Goal: Check status: Check status

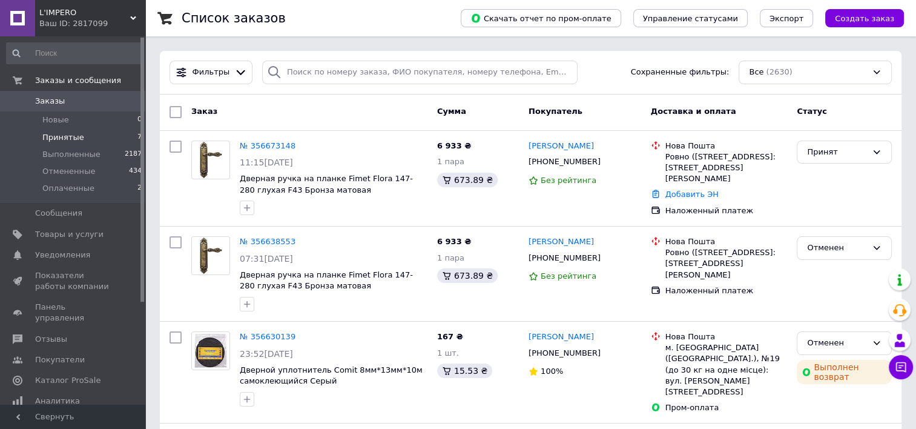
click at [116, 138] on li "Принятые 7" at bounding box center [74, 137] width 149 height 17
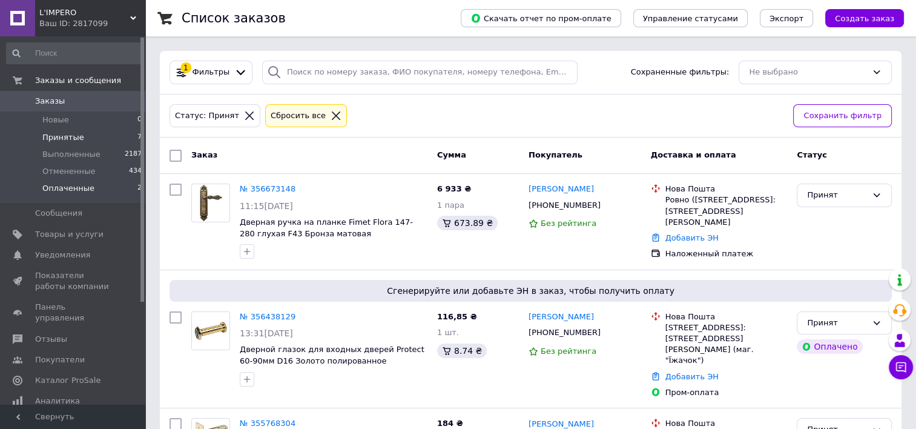
click at [129, 188] on li "Оплаченные 2" at bounding box center [74, 191] width 149 height 23
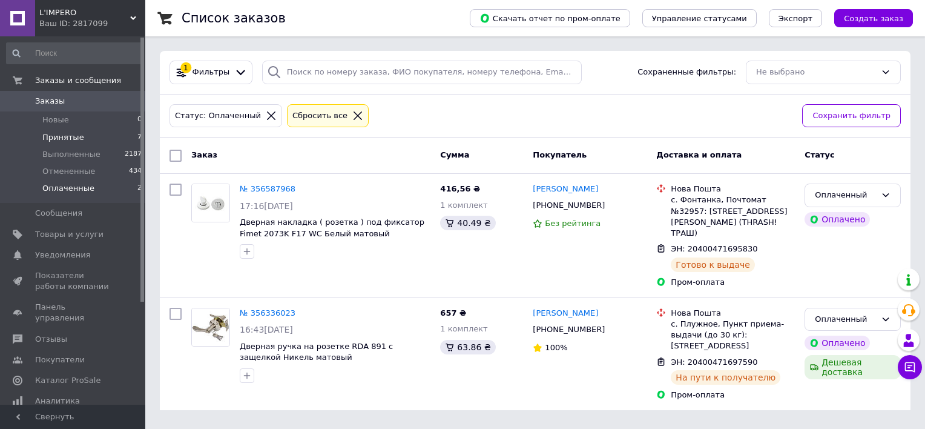
click at [133, 136] on li "Принятые 7" at bounding box center [74, 137] width 149 height 17
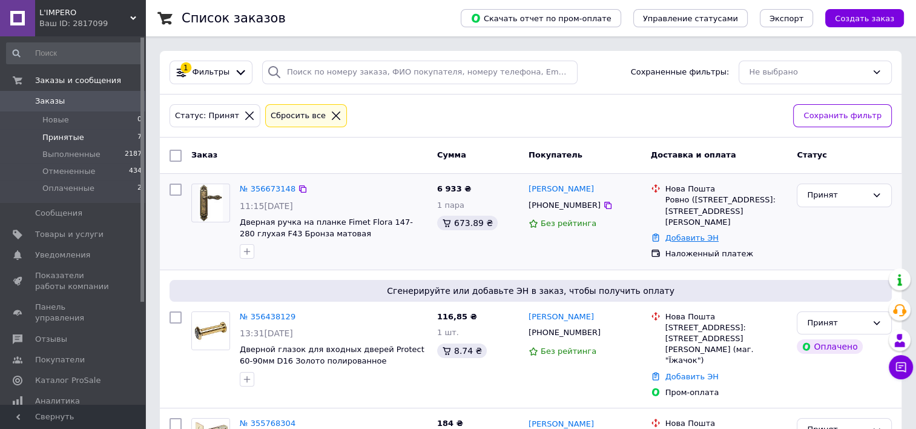
click at [701, 233] on link "Добавить ЭН" at bounding box center [691, 237] width 53 height 9
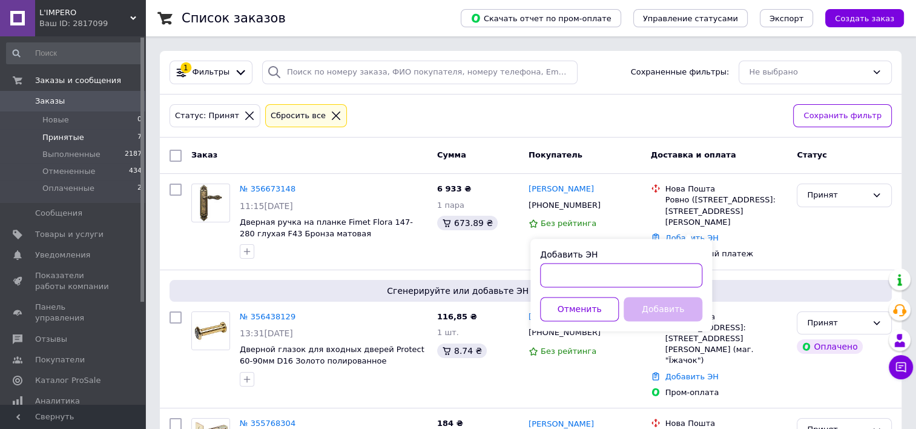
click at [619, 270] on input "Добавить ЭН" at bounding box center [621, 275] width 162 height 24
paste input "20400471899671"
click at [555, 271] on input "20400471899671" at bounding box center [621, 275] width 162 height 24
click at [547, 274] on input "20400471899671" at bounding box center [621, 275] width 162 height 24
type input "20400471899671"
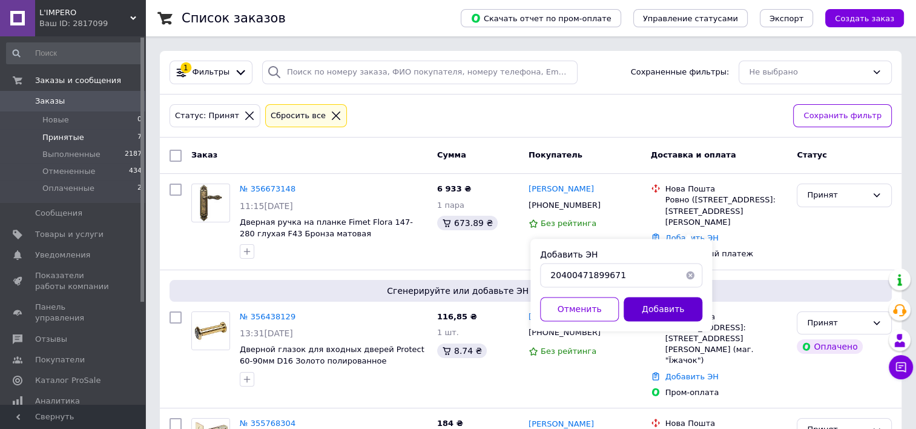
click at [671, 307] on button "Добавить" at bounding box center [663, 309] width 79 height 24
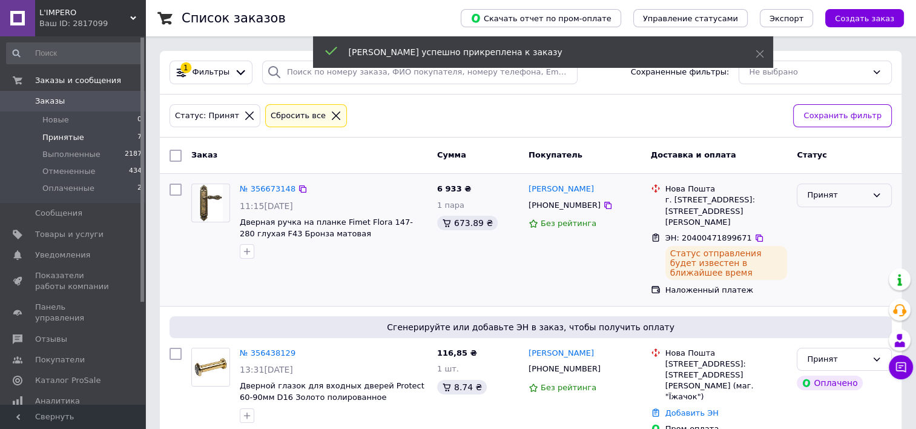
click at [865, 194] on div "Принят" at bounding box center [837, 195] width 60 height 13
click at [840, 266] on li "Оплаченный" at bounding box center [844, 265] width 94 height 22
